Goal: Navigation & Orientation: Find specific page/section

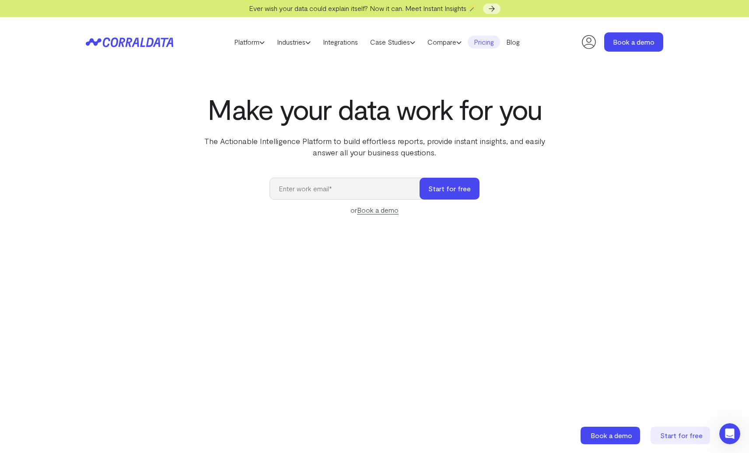
click at [485, 44] on link "Pricing" at bounding box center [484, 41] width 32 height 13
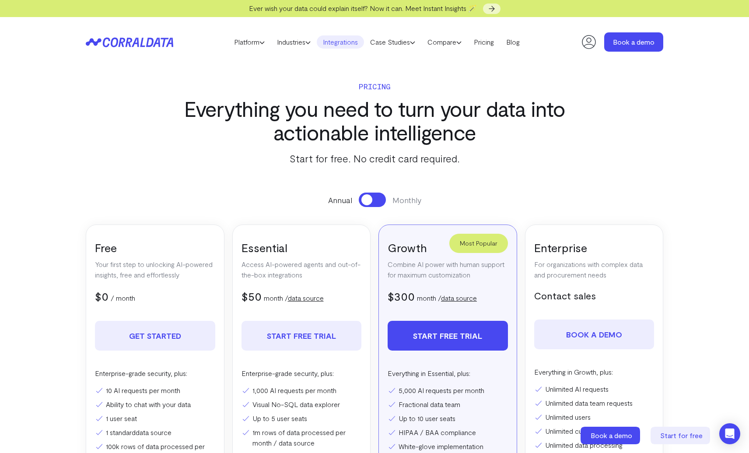
click at [337, 44] on link "Integrations" at bounding box center [340, 41] width 47 height 13
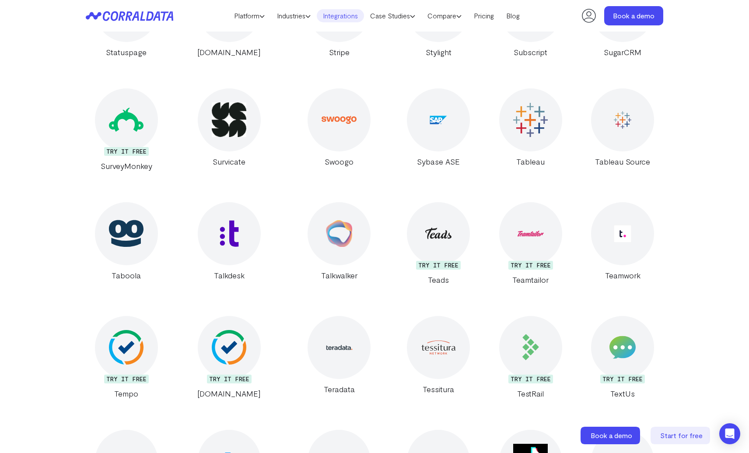
scroll to position [14529, 0]
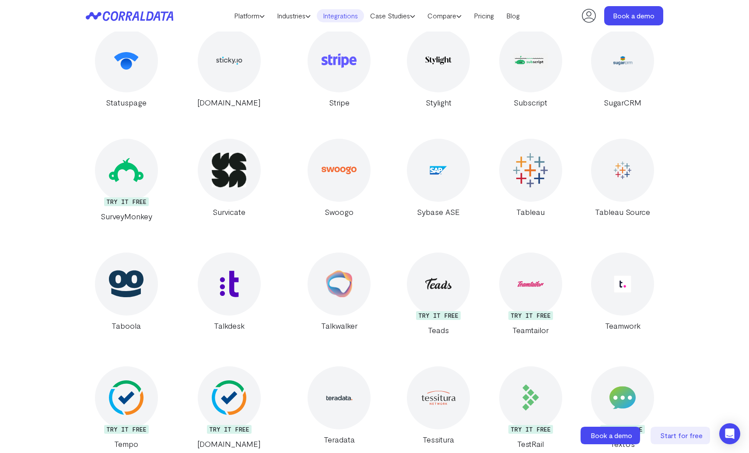
click at [156, 19] on icon at bounding box center [129, 16] width 87 height 10
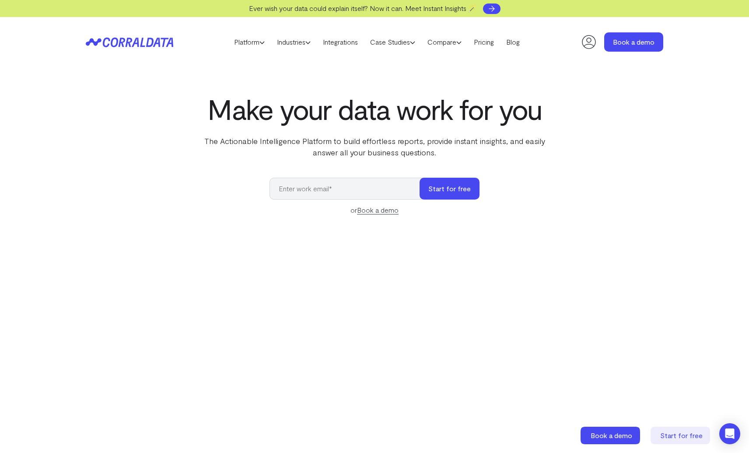
click at [496, 10] on icon at bounding box center [491, 8] width 9 height 9
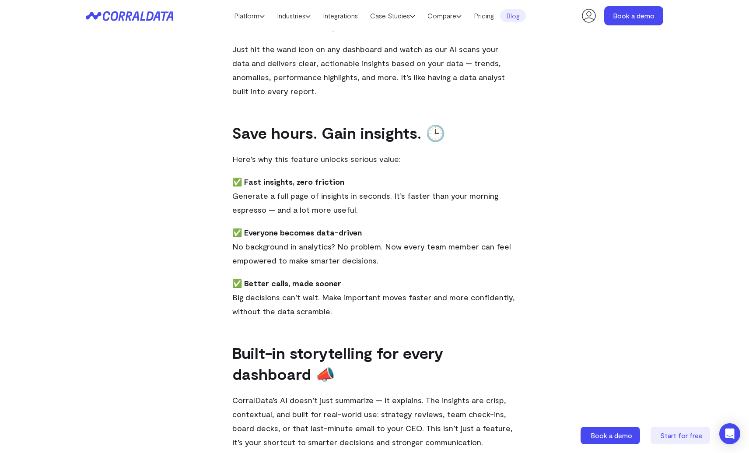
scroll to position [383, 0]
